Goal: Transaction & Acquisition: Purchase product/service

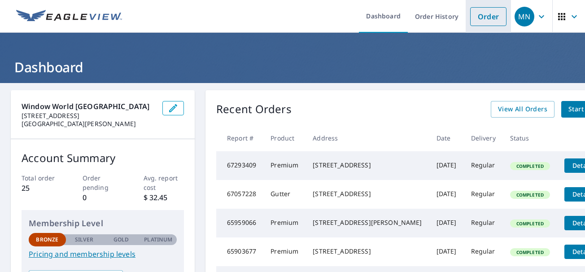
click at [482, 14] on link "Order" at bounding box center [488, 16] width 36 height 19
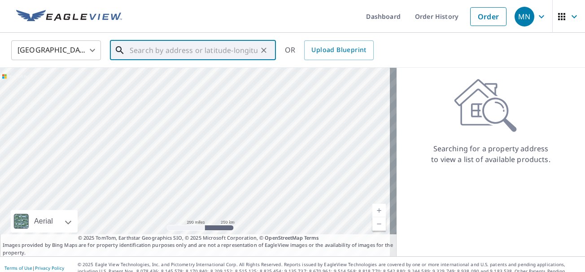
click at [136, 51] on input "text" at bounding box center [194, 50] width 128 height 25
paste input "[STREET_ADDRESS]"
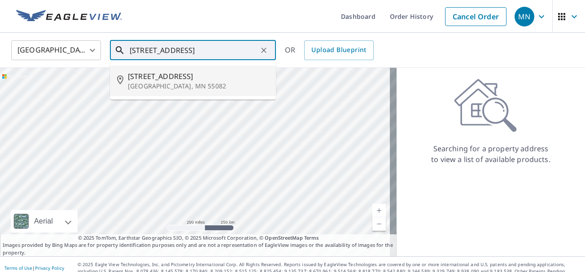
click at [139, 79] on span "[STREET_ADDRESS]" at bounding box center [198, 76] width 141 height 11
type input "[STREET_ADDRESS]"
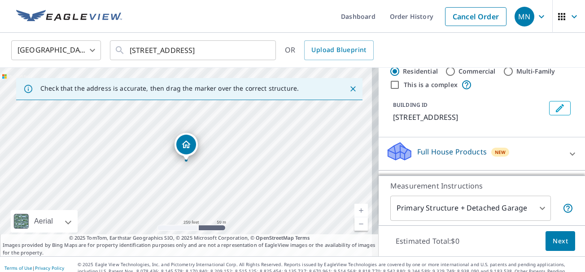
scroll to position [90, 0]
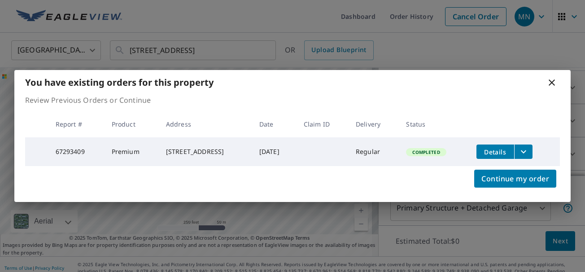
click at [549, 80] on icon at bounding box center [551, 82] width 11 height 11
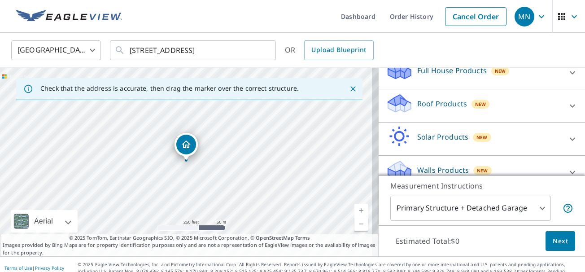
scroll to position [118, 0]
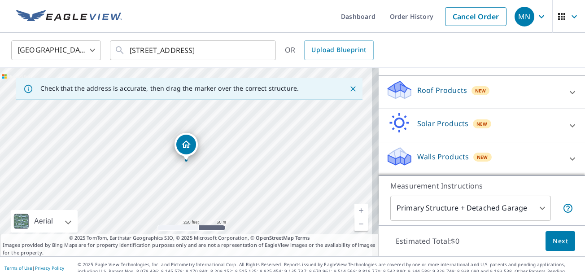
click at [447, 151] on p "Walls Products" at bounding box center [443, 156] width 52 height 11
click at [452, 157] on p "Walls Products" at bounding box center [443, 156] width 52 height 11
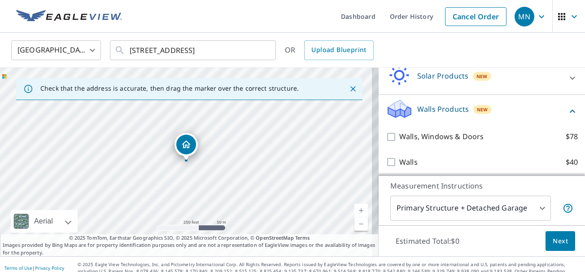
scroll to position [169, 0]
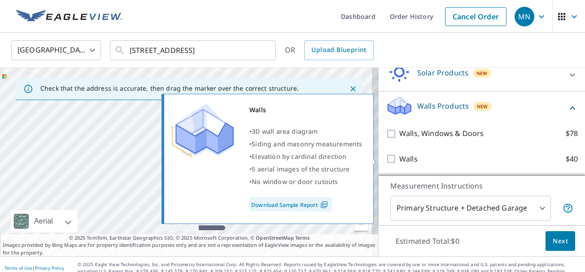
drag, startPoint x: 385, startPoint y: 157, endPoint x: 396, endPoint y: 157, distance: 10.8
click at [386, 157] on input "Walls $40" at bounding box center [392, 158] width 13 height 11
checkbox input "true"
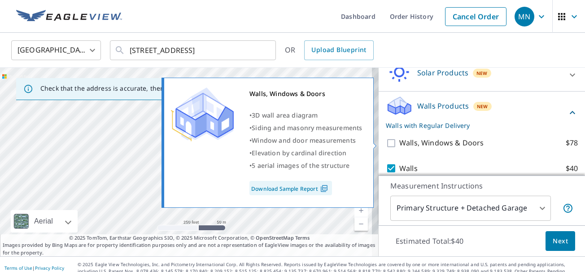
scroll to position [198, 0]
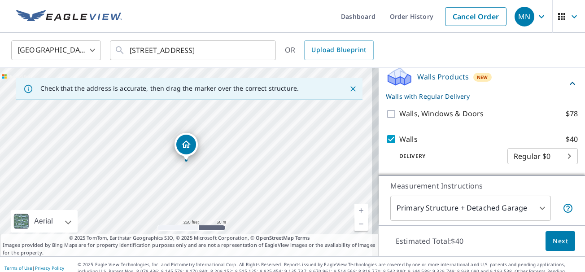
click at [553, 240] on span "Next" at bounding box center [560, 241] width 15 height 11
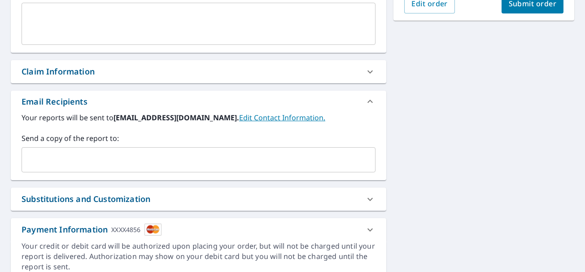
scroll to position [269, 0]
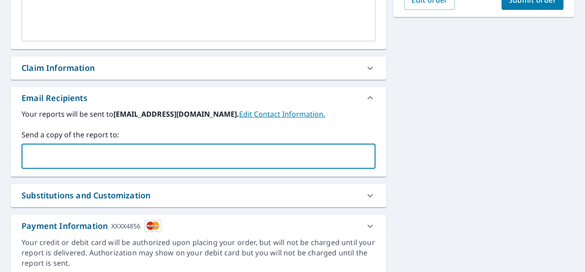
click at [264, 152] on input "text" at bounding box center [192, 156] width 332 height 17
type input "[PERSON_NAME]"
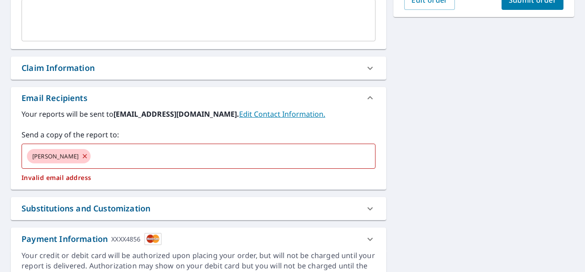
click at [556, 107] on div "**********" at bounding box center [292, 55] width 585 height 482
click at [83, 157] on icon at bounding box center [85, 156] width 4 height 4
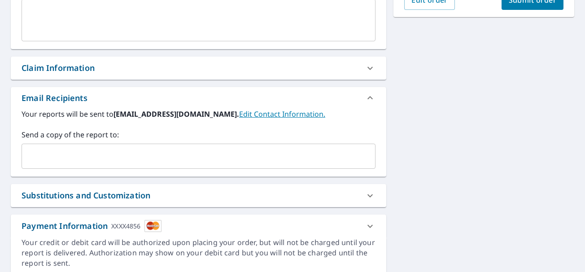
click at [54, 157] on input "text" at bounding box center [192, 156] width 332 height 17
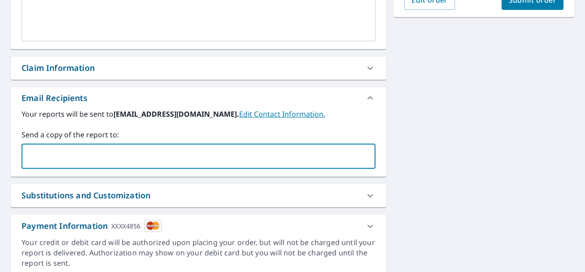
paste input "[EMAIL_ADDRESS][DOMAIN_NAME]"
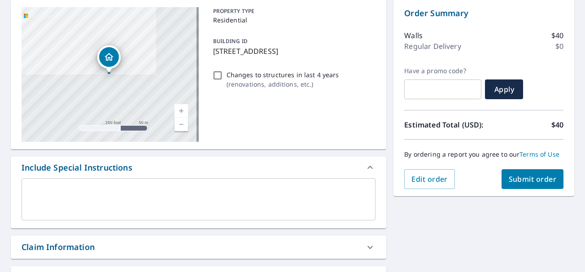
scroll to position [135, 0]
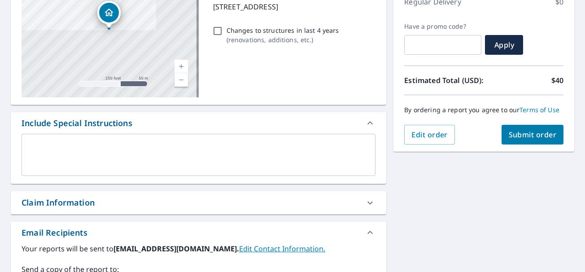
type input "[EMAIL_ADDRESS][DOMAIN_NAME]"
click at [520, 140] on span "Submit order" at bounding box center [533, 135] width 48 height 10
